Goal: Transaction & Acquisition: Download file/media

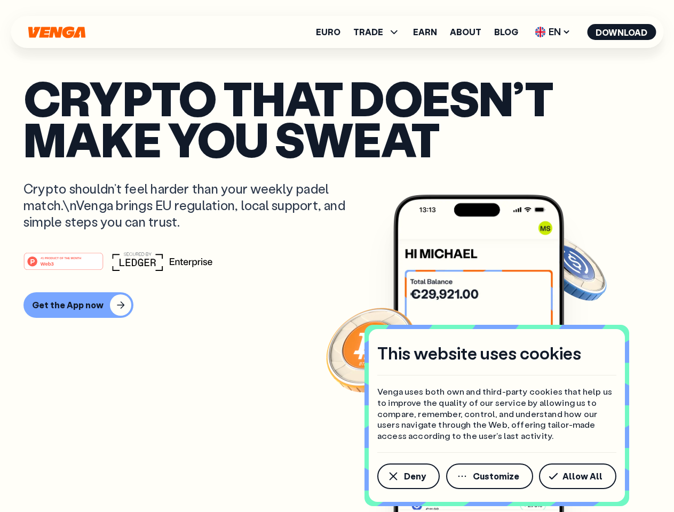
click at [337, 256] on div "#1 PRODUCT OF THE MONTH Web3" at bounding box center [336, 261] width 627 height 19
click at [408, 477] on span "Deny" at bounding box center [415, 476] width 22 height 9
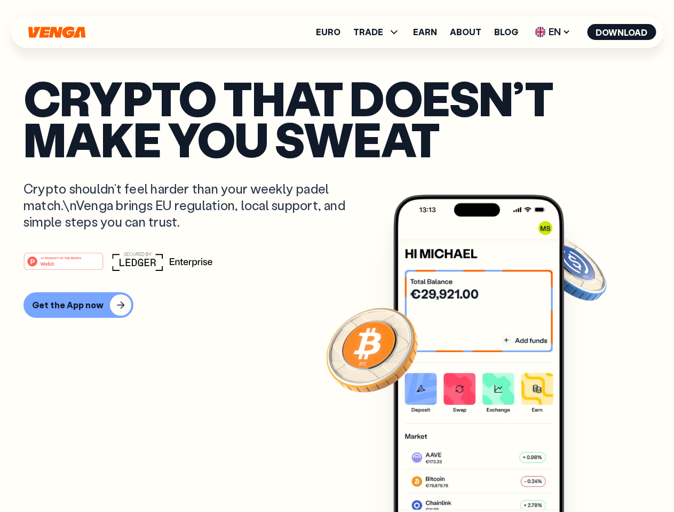
click at [491, 477] on img at bounding box center [478, 374] width 171 height 358
click at [580, 477] on article "Crypto that doesn’t make you sweat Crypto shouldn’t feel harder than your weekl…" at bounding box center [336, 277] width 627 height 400
click at [380, 32] on span "TRADE" at bounding box center [368, 32] width 30 height 9
click at [553, 32] on span "EN" at bounding box center [552, 31] width 43 height 17
click at [622, 32] on button "Download" at bounding box center [621, 32] width 69 height 16
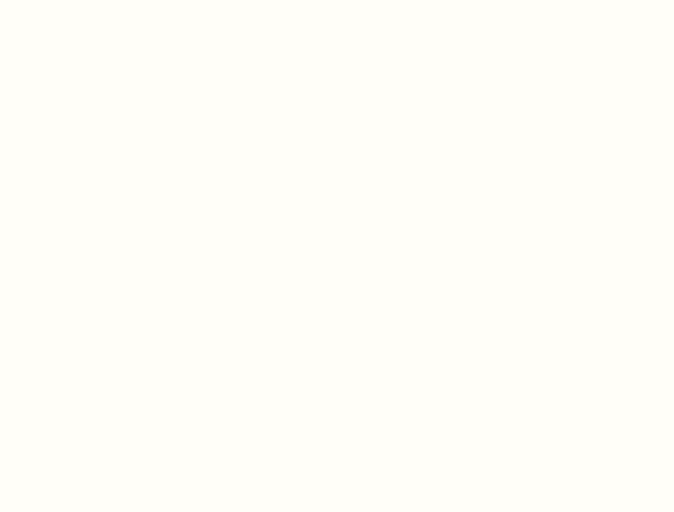
click at [337, 0] on html "This website uses cookies Venga uses both own and third-party cookies that help…" at bounding box center [337, 0] width 674 height 0
click at [77, 0] on html "This website uses cookies Venga uses both own and third-party cookies that help…" at bounding box center [337, 0] width 674 height 0
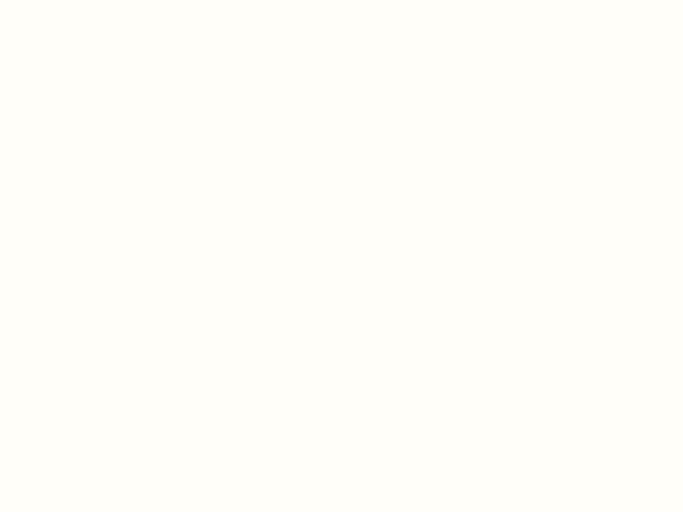
click at [65, 0] on html "This website uses cookies Venga uses both own and third-party cookies that help…" at bounding box center [341, 0] width 683 height 0
